Goal: Task Accomplishment & Management: Use online tool/utility

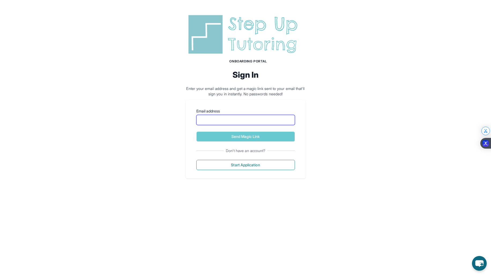
click at [227, 119] on input "Email address" at bounding box center [245, 120] width 99 height 10
click at [180, 93] on div "Onboarding Portal Sign In Enter your email address and get a magic link sent to…" at bounding box center [245, 95] width 491 height 191
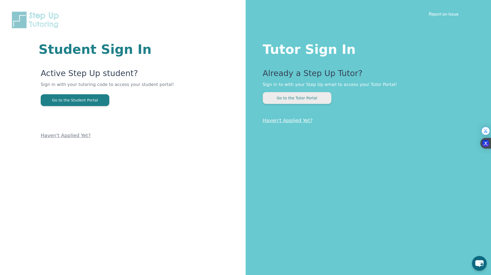
click at [288, 99] on button "Go to the Tutor Portal" at bounding box center [297, 98] width 69 height 12
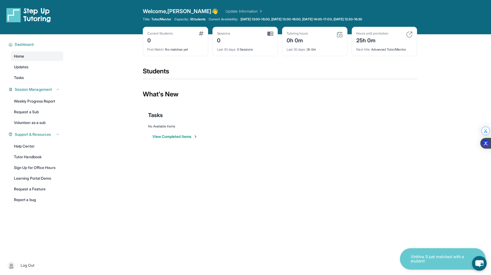
click at [18, 57] on span "Home" at bounding box center [19, 56] width 10 height 5
click at [25, 66] on span "Updates" at bounding box center [21, 66] width 15 height 5
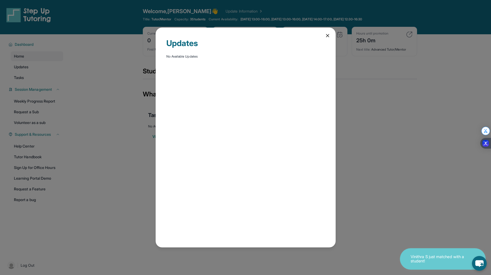
click at [328, 37] on icon at bounding box center [327, 35] width 5 height 5
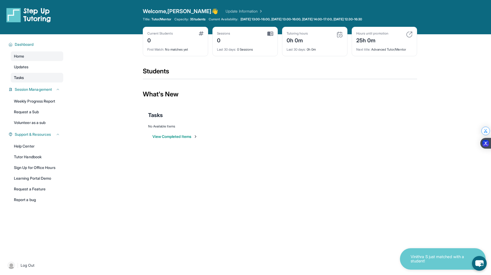
click at [26, 78] on link "Tasks" at bounding box center [37, 78] width 52 height 10
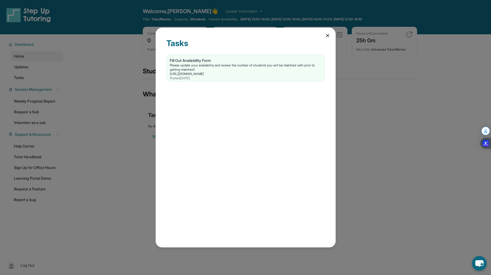
click at [324, 32] on div "Tasks Fill Out Availability Form Please update your availability and review the…" at bounding box center [246, 138] width 180 height 220
click at [322, 31] on div "Tasks Fill Out Availability Form Please update your availability and review the…" at bounding box center [246, 138] width 180 height 220
click at [325, 36] on icon at bounding box center [327, 35] width 5 height 5
